Goal: Find specific page/section: Find specific page/section

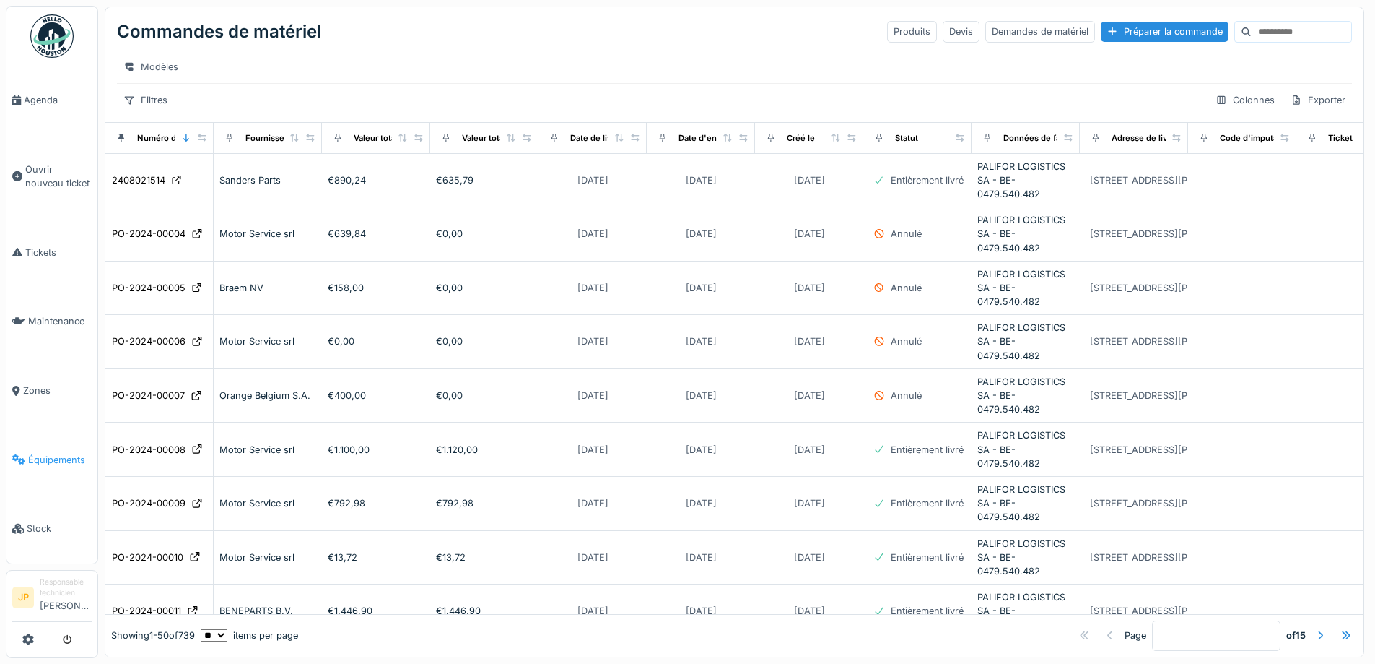
click at [38, 453] on span "Équipements" at bounding box center [60, 460] width 64 height 14
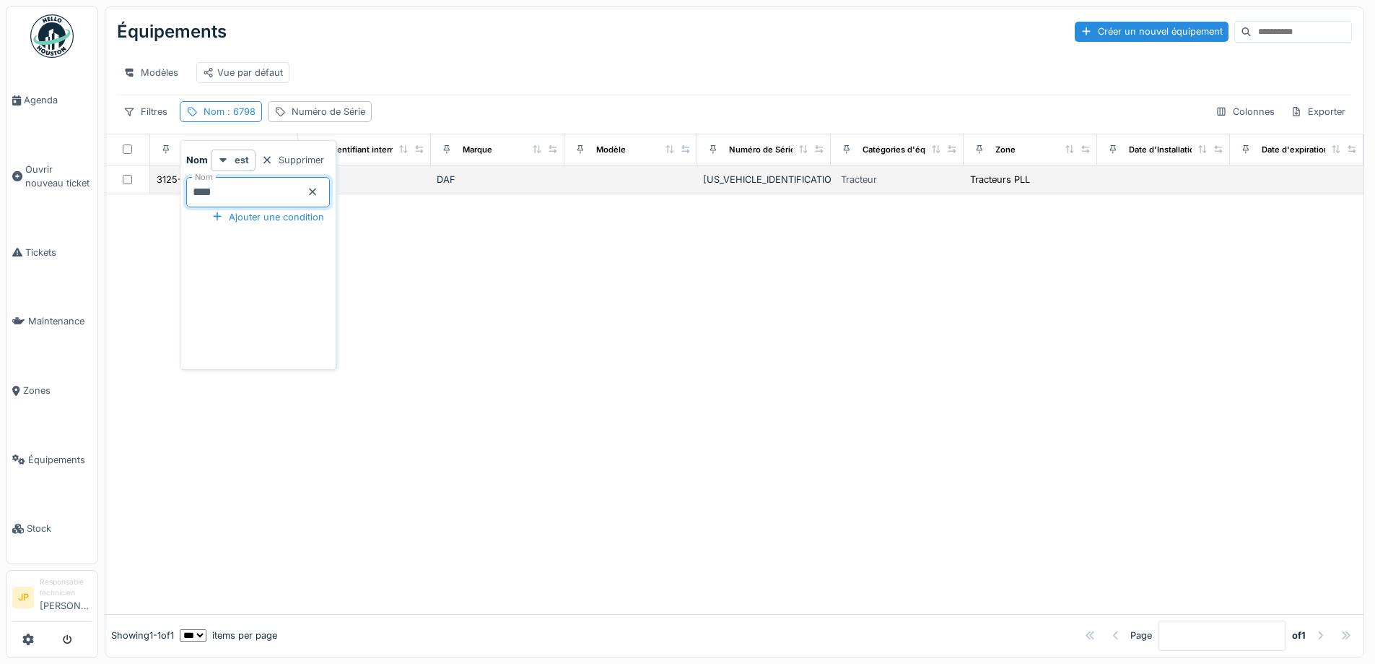
drag, startPoint x: 251, startPoint y: 190, endPoint x: 177, endPoint y: 199, distance: 75.0
click at [177, 199] on body "Agenda Ouvrir nouveau ticket Tickets Maintenance Zones Équipements Stock JP Res…" at bounding box center [687, 332] width 1375 height 664
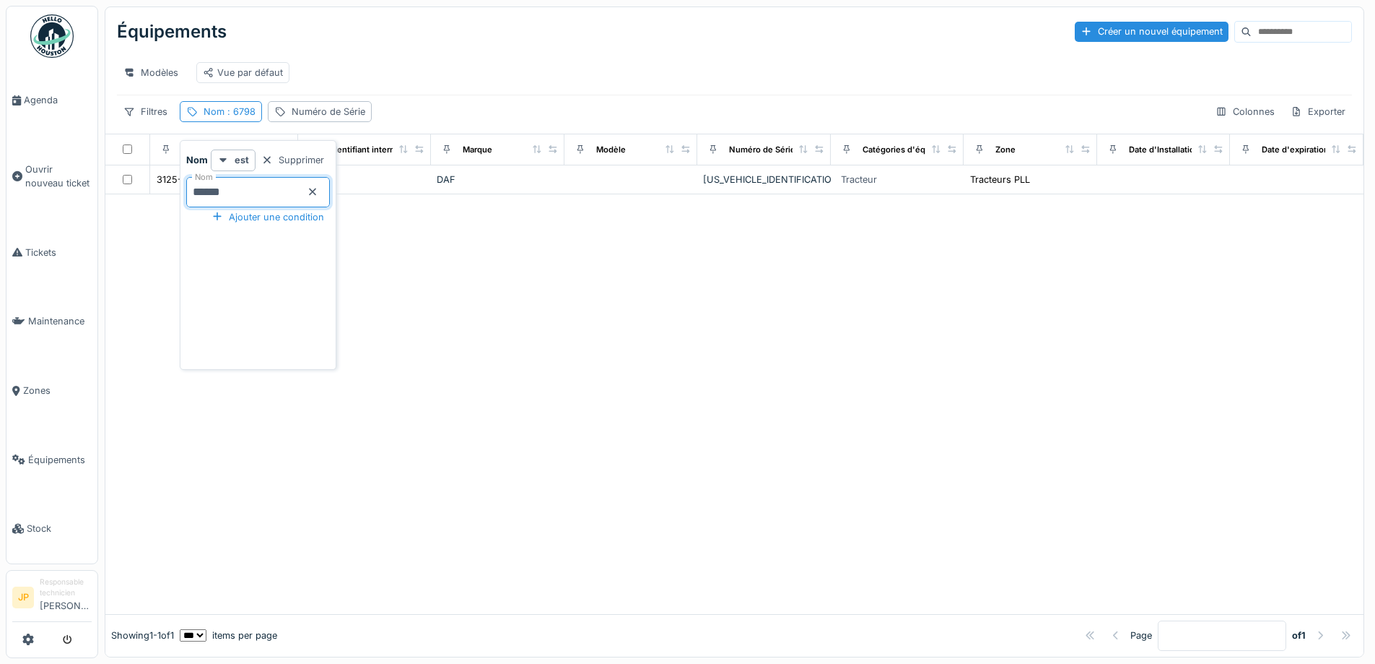
type input "*******"
click at [601, 279] on div at bounding box center [734, 404] width 1259 height 420
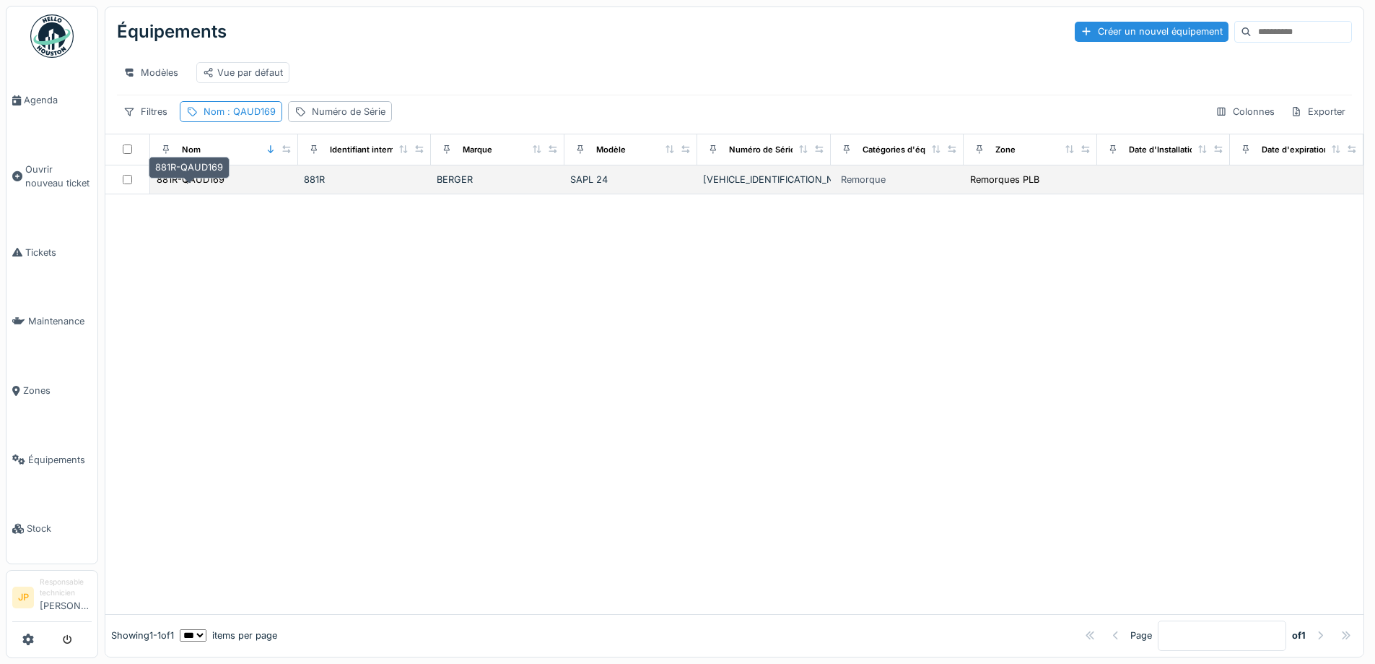
click at [207, 181] on td "881R-QAUD169" at bounding box center [224, 179] width 148 height 29
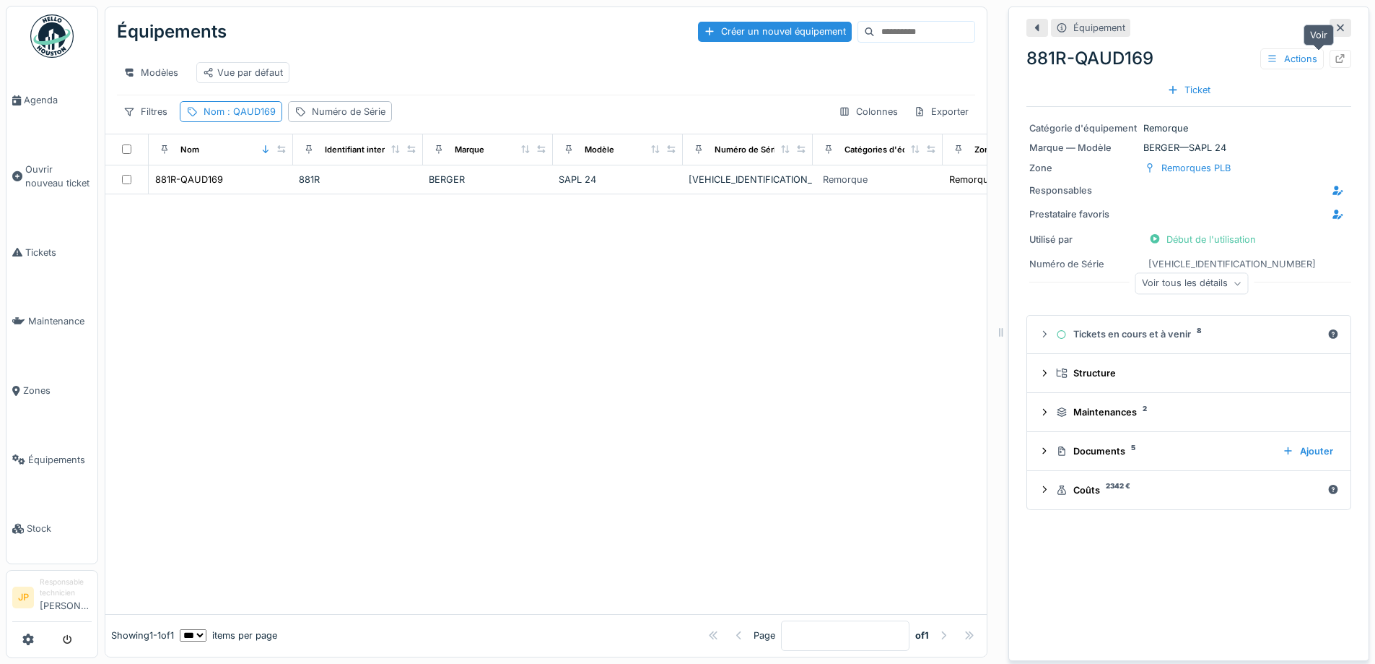
click at [1335, 58] on icon at bounding box center [1341, 58] width 12 height 9
click at [47, 256] on link "Tickets" at bounding box center [51, 252] width 91 height 69
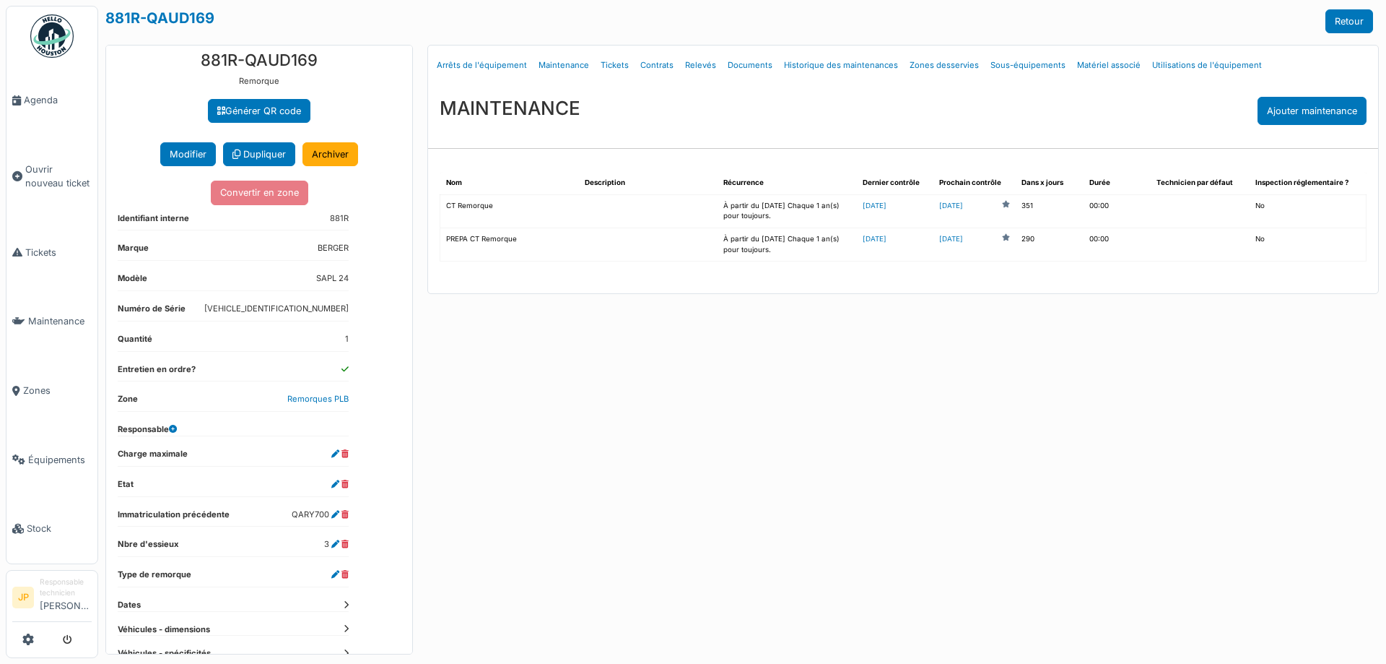
scroll to position [61, 0]
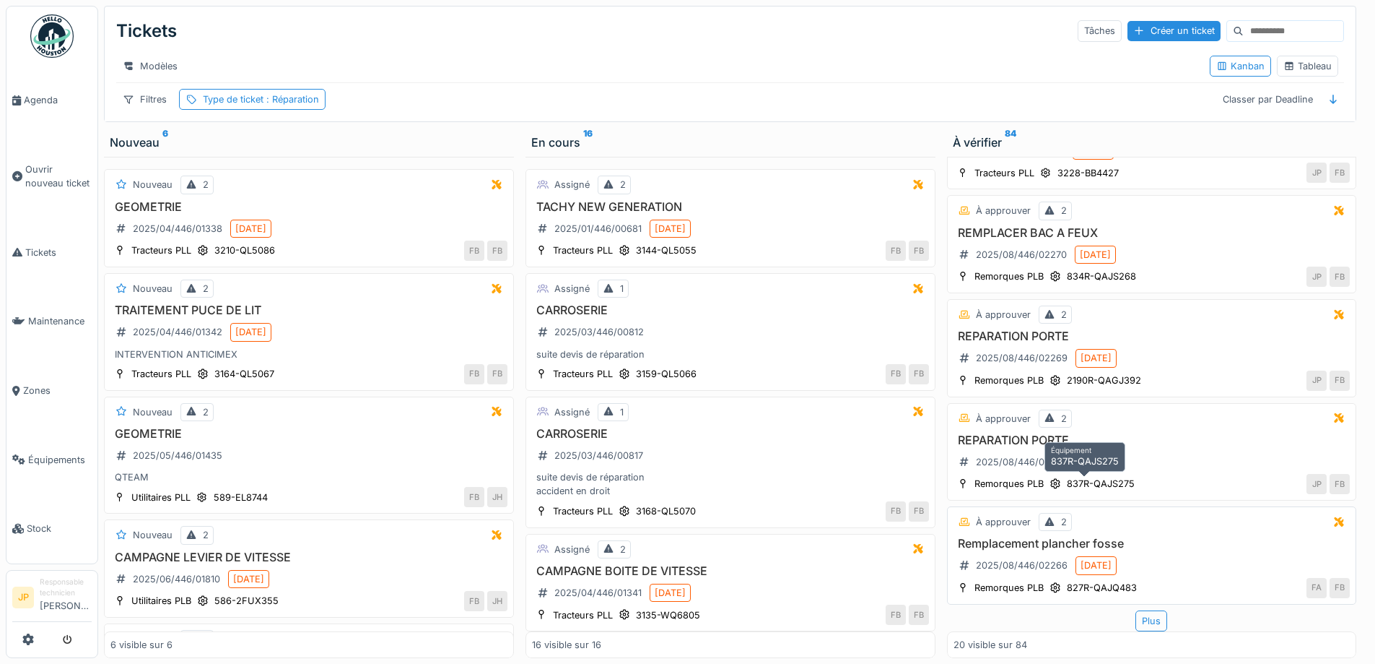
scroll to position [11, 0]
click at [1144, 610] on div "Plus" at bounding box center [1152, 620] width 32 height 21
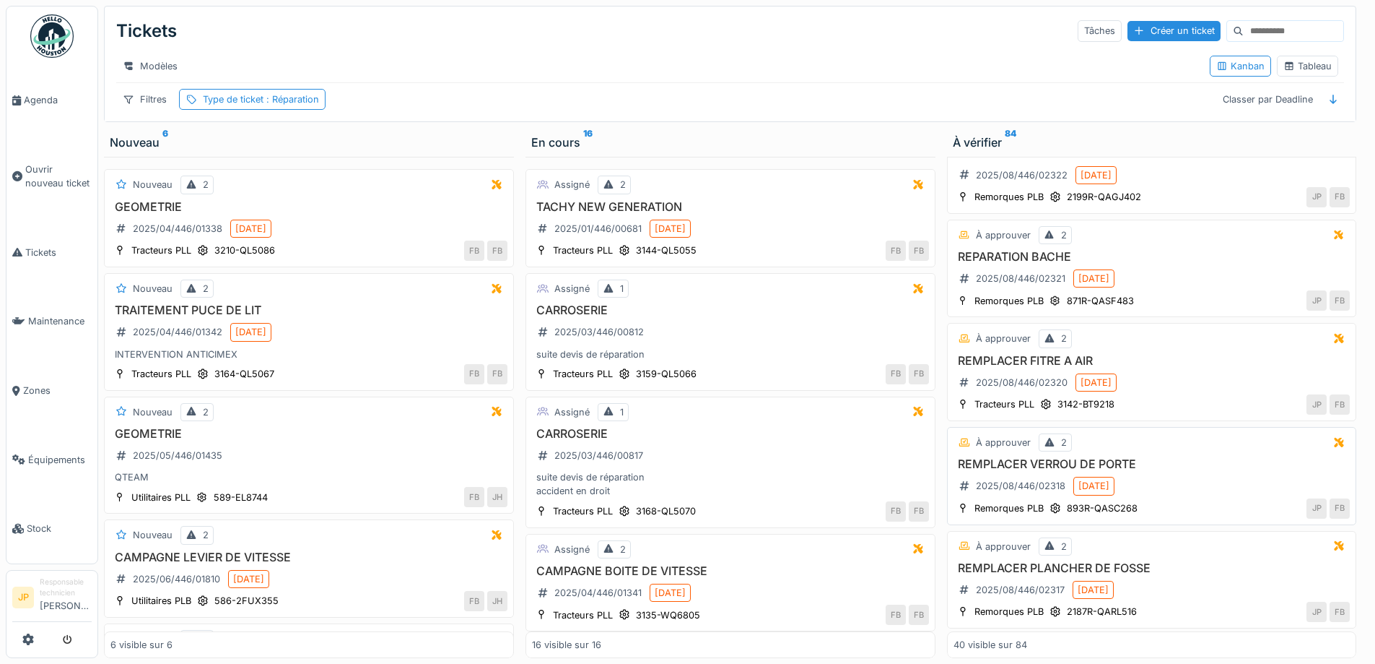
scroll to position [3736, 0]
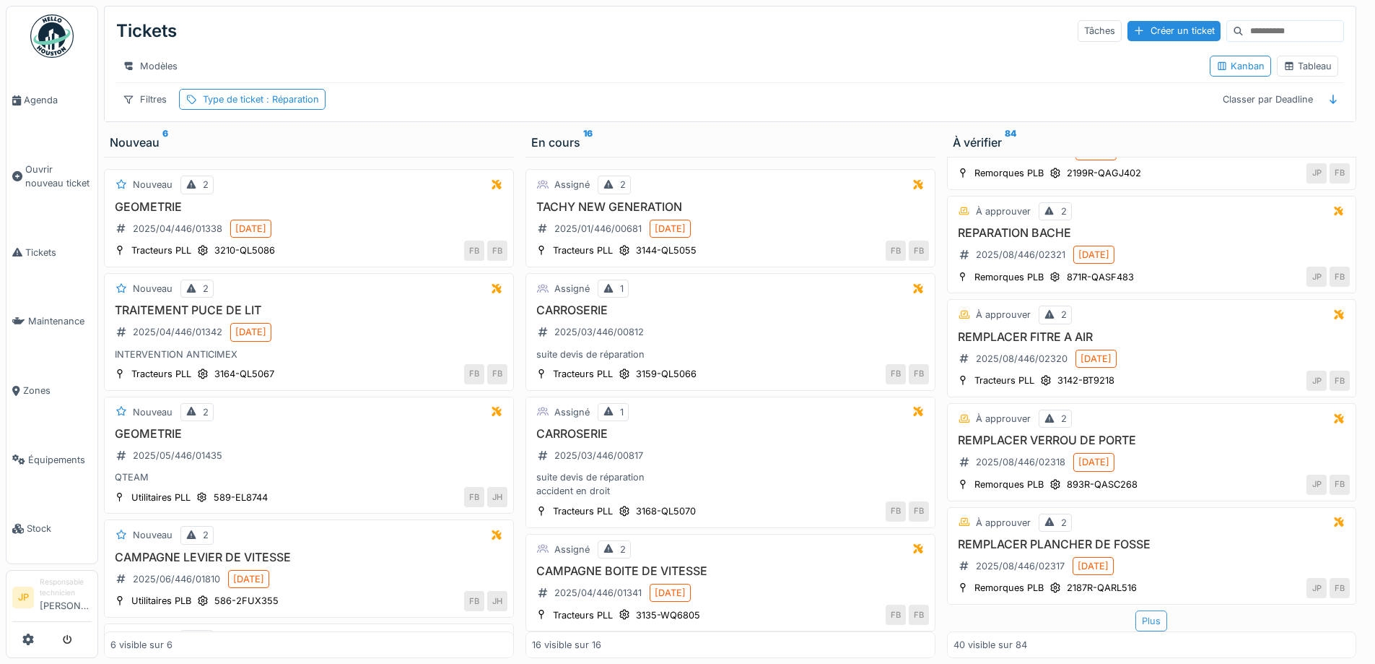
click at [1136, 614] on div "Plus" at bounding box center [1152, 620] width 32 height 21
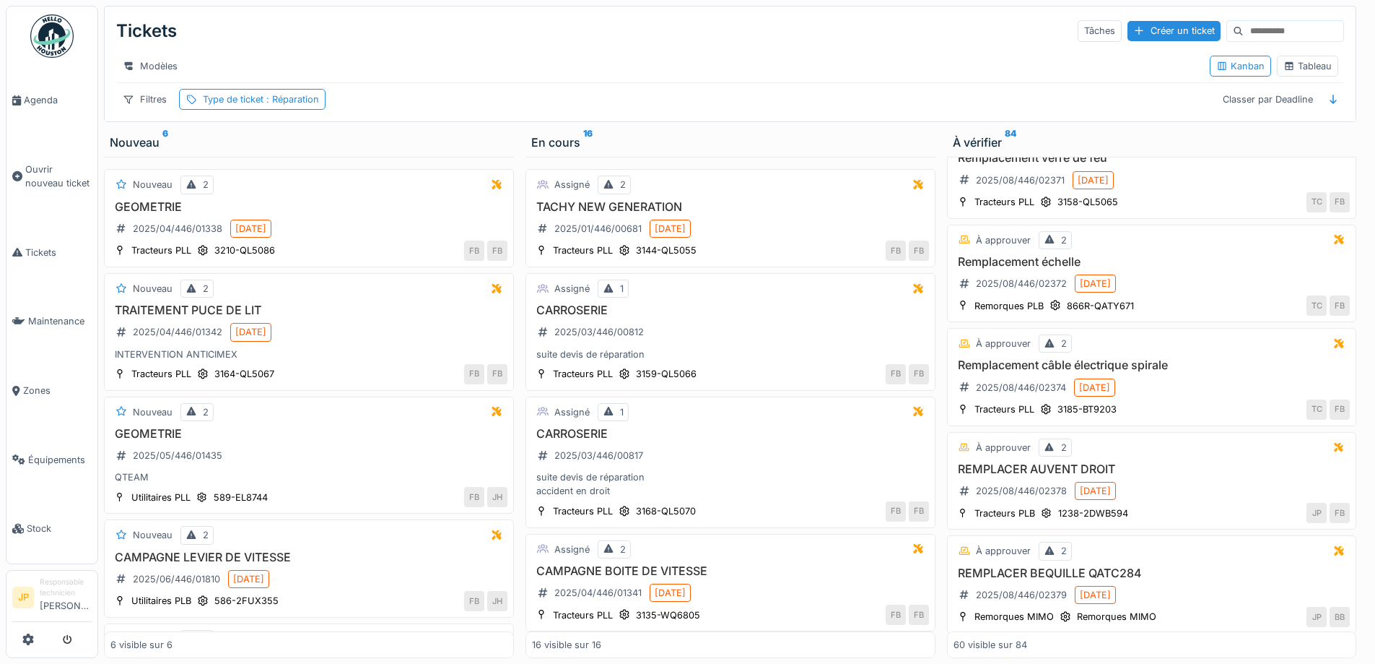
scroll to position [5829, 0]
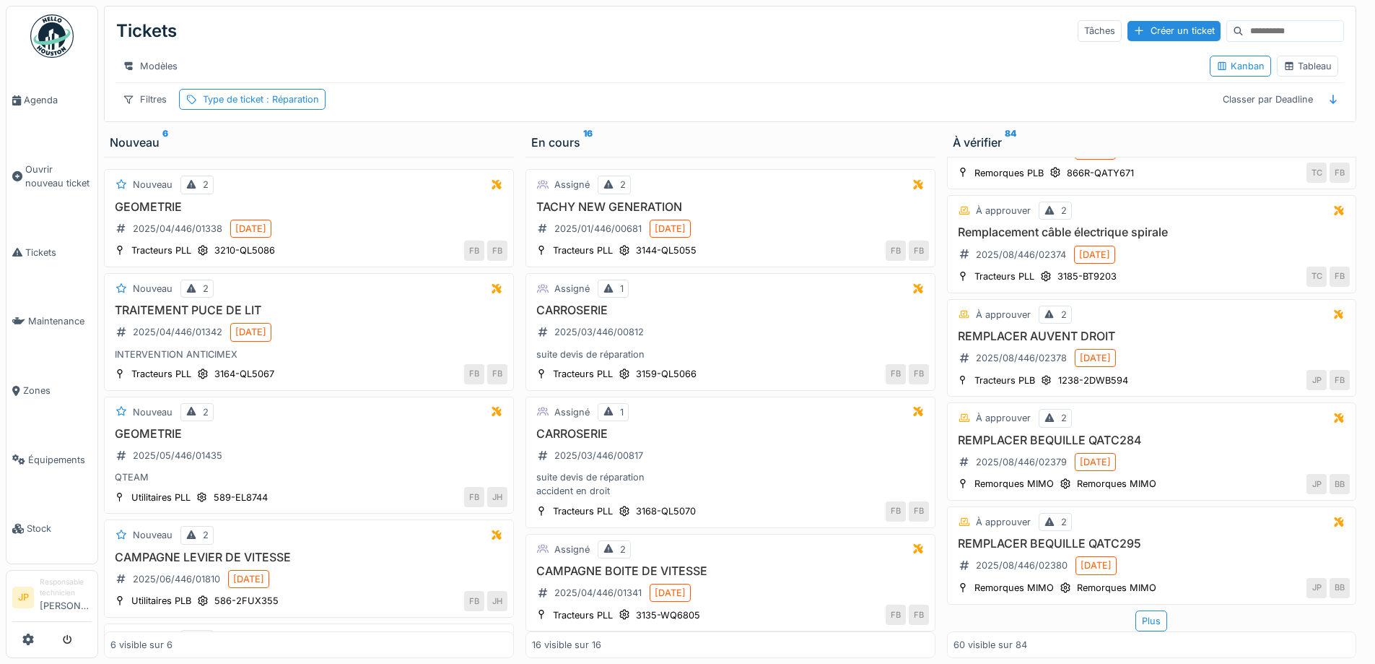
click at [1136, 610] on div "Plus" at bounding box center [1152, 620] width 32 height 21
click at [1139, 610] on div "Plus" at bounding box center [1152, 620] width 32 height 21
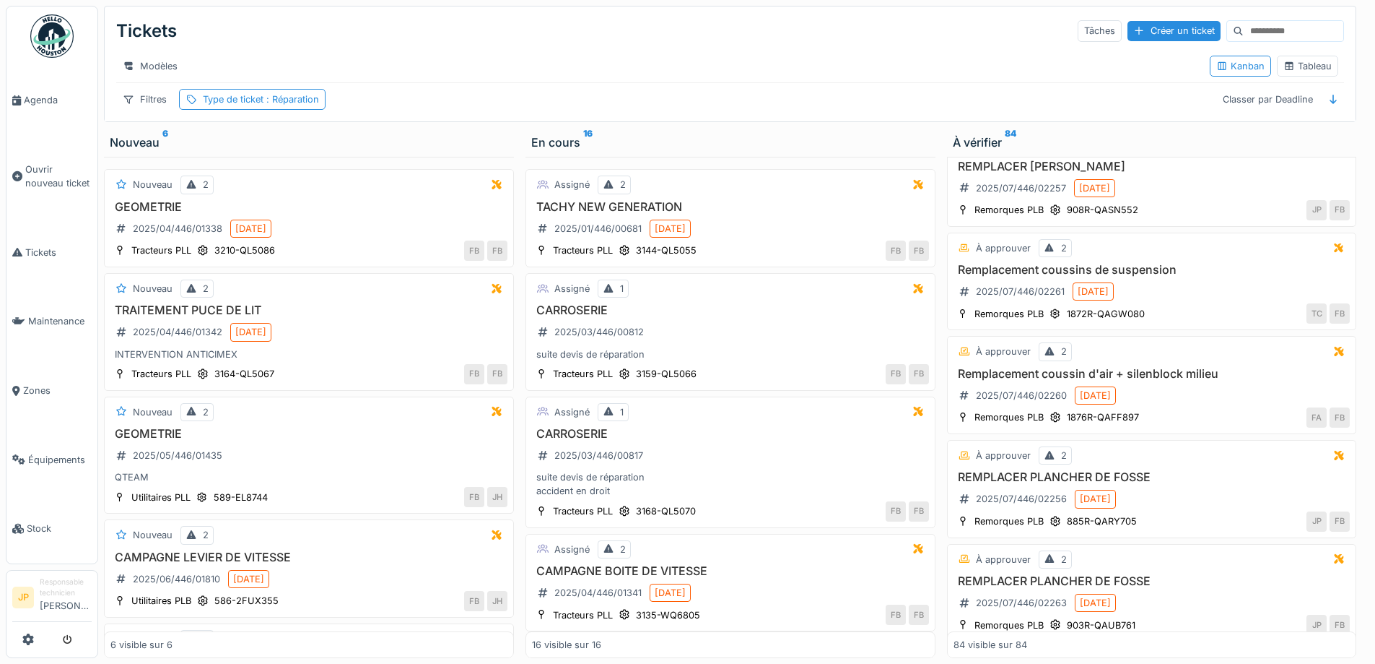
scroll to position [0, 0]
